Goal: Transaction & Acquisition: Purchase product/service

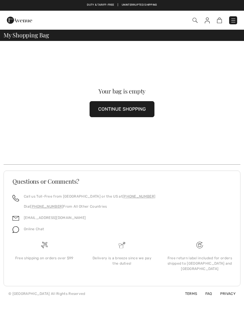
click at [206, 23] on img at bounding box center [206, 21] width 5 height 6
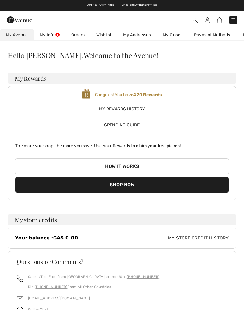
click at [103, 37] on link "Wishlist" at bounding box center [103, 34] width 27 height 11
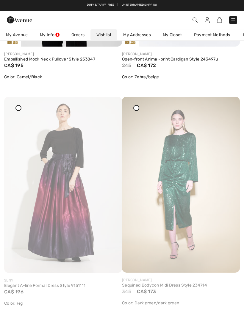
scroll to position [1119, 0]
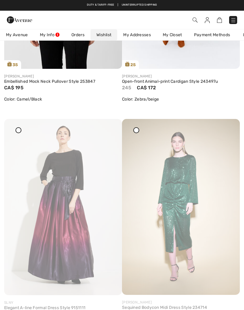
click at [138, 132] on div at bounding box center [136, 130] width 6 height 6
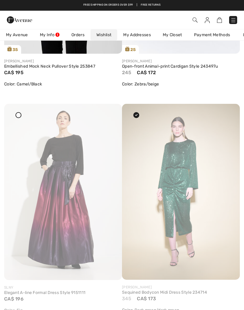
scroll to position [1134, 0]
click at [230, 110] on icon at bounding box center [228, 108] width 4 height 4
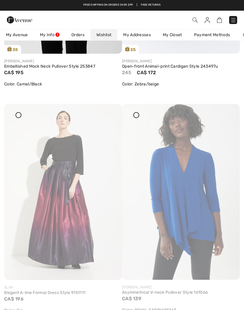
click at [20, 115] on div at bounding box center [18, 115] width 6 height 6
click at [93, 176] on img at bounding box center [63, 192] width 118 height 176
click at [110, 110] on icon at bounding box center [110, 108] width 4 height 4
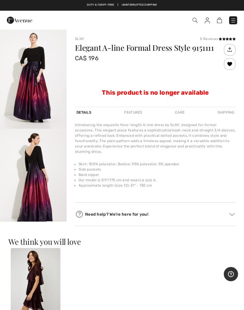
click at [205, 23] on img at bounding box center [206, 21] width 5 height 6
click at [205, 26] on div "Checkout" at bounding box center [171, 20] width 139 height 12
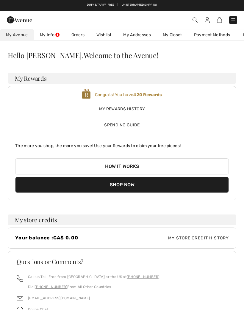
click at [106, 39] on link "Wishlist" at bounding box center [103, 34] width 27 height 11
